Goal: Transaction & Acquisition: Purchase product/service

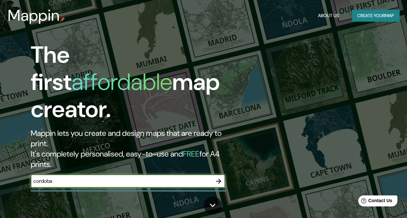
type input "cordoba"
click at [215, 178] on icon "button" at bounding box center [219, 182] width 8 height 8
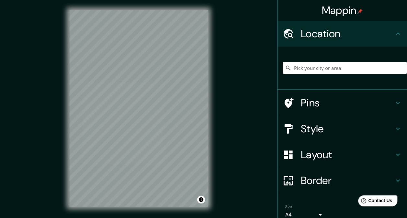
scroll to position [29, 0]
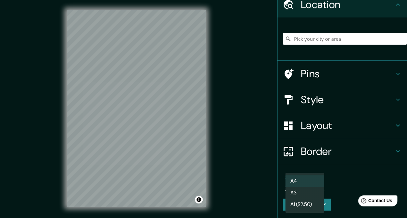
click at [306, 184] on body "Mappin Location Pins Style Layout Border Choose a border. Hint : you can make l…" at bounding box center [203, 109] width 407 height 218
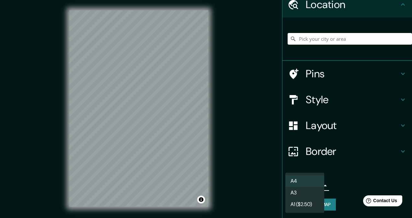
click at [301, 197] on li "A3" at bounding box center [305, 193] width 39 height 12
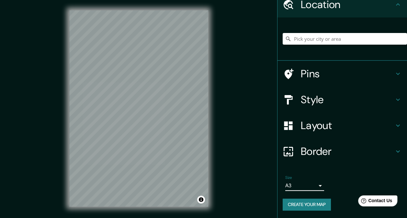
click at [301, 185] on body "Mappin Location Pins Style Layout Border Choose a border. Hint : you can make l…" at bounding box center [203, 109] width 407 height 218
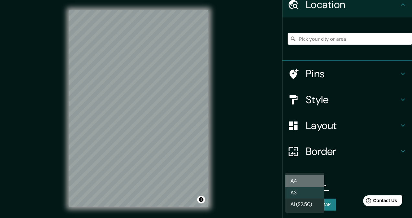
click at [300, 182] on li "A4" at bounding box center [305, 182] width 39 height 12
type input "single"
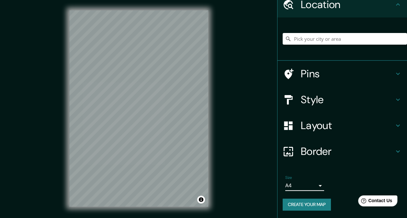
click at [308, 147] on h4 "Border" at bounding box center [347, 151] width 93 height 13
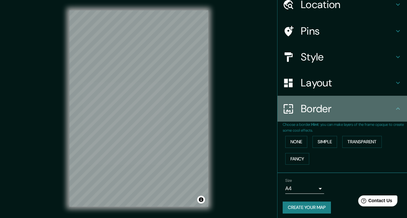
click at [320, 103] on h4 "Border" at bounding box center [347, 108] width 93 height 13
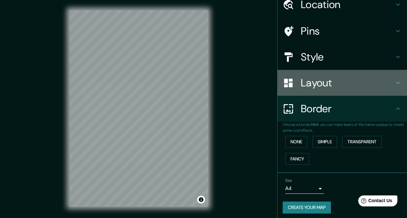
click at [322, 90] on div "Layout" at bounding box center [343, 83] width 130 height 26
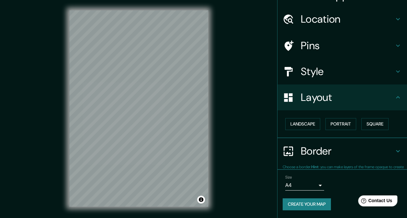
scroll to position [14, 0]
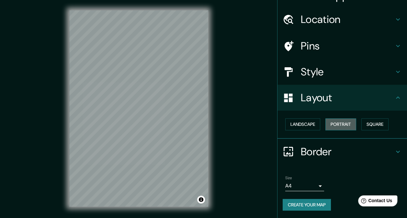
click at [331, 124] on button "Portrait" at bounding box center [341, 125] width 31 height 12
click at [307, 124] on button "Landscape" at bounding box center [303, 125] width 35 height 12
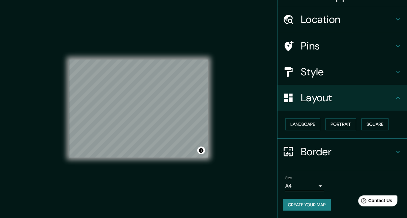
click at [257, 125] on div "Mappin Location Pins Style Layout Landscape Portrait Square Border Choose a bor…" at bounding box center [203, 114] width 407 height 228
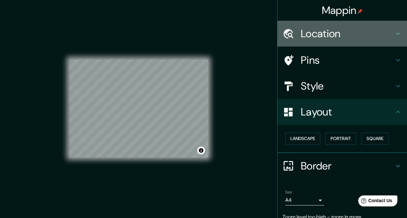
click at [311, 35] on h4 "Location" at bounding box center [347, 33] width 93 height 13
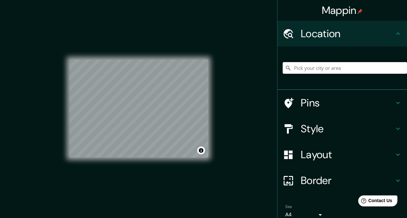
click at [303, 67] on input "Pick your city or area" at bounding box center [345, 68] width 124 height 12
type input "c"
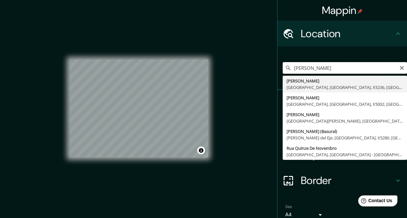
type input "[PERSON_NAME], [GEOGRAPHIC_DATA], [GEOGRAPHIC_DATA], X5236, [GEOGRAPHIC_DATA]"
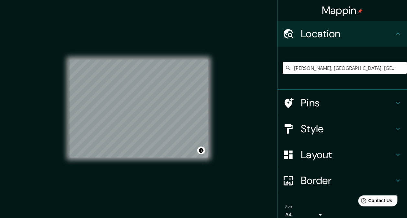
scroll to position [0, 60]
drag, startPoint x: 290, startPoint y: 69, endPoint x: 400, endPoint y: 69, distance: 110.2
click at [400, 69] on input "[PERSON_NAME], [GEOGRAPHIC_DATA], [GEOGRAPHIC_DATA], X5236, [GEOGRAPHIC_DATA]" at bounding box center [345, 68] width 124 height 12
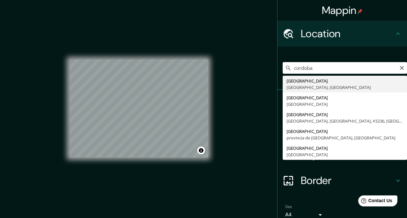
type input "[GEOGRAPHIC_DATA], [GEOGRAPHIC_DATA], [GEOGRAPHIC_DATA]"
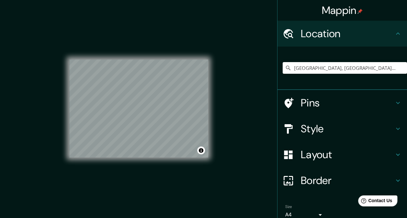
drag, startPoint x: 217, startPoint y: 90, endPoint x: 204, endPoint y: 58, distance: 35.0
click at [204, 58] on div "© Mapbox © OpenStreetMap Improve this map" at bounding box center [138, 108] width 139 height 197
drag, startPoint x: 289, startPoint y: 69, endPoint x: 413, endPoint y: 82, distance: 125.5
click at [407, 82] on html "Mappin Location [GEOGRAPHIC_DATA], [GEOGRAPHIC_DATA], [GEOGRAPHIC_DATA] Pins St…" at bounding box center [203, 109] width 407 height 218
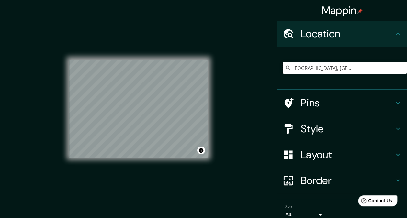
drag, startPoint x: 291, startPoint y: 67, endPoint x: 390, endPoint y: 80, distance: 100.0
click at [390, 80] on div "[PERSON_NAME], [GEOGRAPHIC_DATA], [GEOGRAPHIC_DATA], X5002, [GEOGRAPHIC_DATA]" at bounding box center [345, 68] width 124 height 32
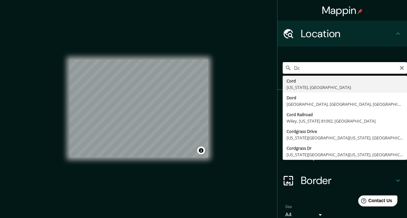
type input "D"
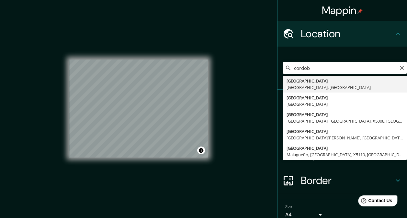
type input "[GEOGRAPHIC_DATA], [GEOGRAPHIC_DATA], [GEOGRAPHIC_DATA]"
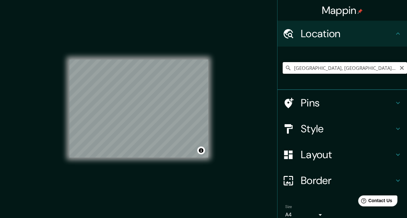
drag, startPoint x: 389, startPoint y: 68, endPoint x: 283, endPoint y: 70, distance: 106.0
click at [283, 70] on div "[GEOGRAPHIC_DATA], [GEOGRAPHIC_DATA], [GEOGRAPHIC_DATA]" at bounding box center [345, 68] width 124 height 12
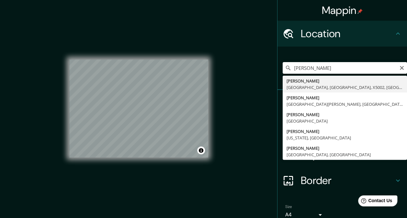
type input "[PERSON_NAME], [GEOGRAPHIC_DATA], [GEOGRAPHIC_DATA], X5002, [GEOGRAPHIC_DATA]"
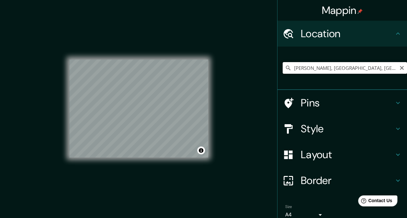
scroll to position [0, 44]
drag, startPoint x: 288, startPoint y: 69, endPoint x: 392, endPoint y: 69, distance: 104.1
click at [392, 69] on input "[PERSON_NAME], [GEOGRAPHIC_DATA], [GEOGRAPHIC_DATA], X5002, [GEOGRAPHIC_DATA]" at bounding box center [345, 68] width 124 height 12
type input "m"
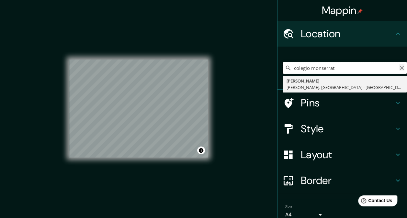
type input "colegio monserrat"
click at [400, 67] on icon "Clear" at bounding box center [402, 67] width 5 height 5
